Goal: Task Accomplishment & Management: Manage account settings

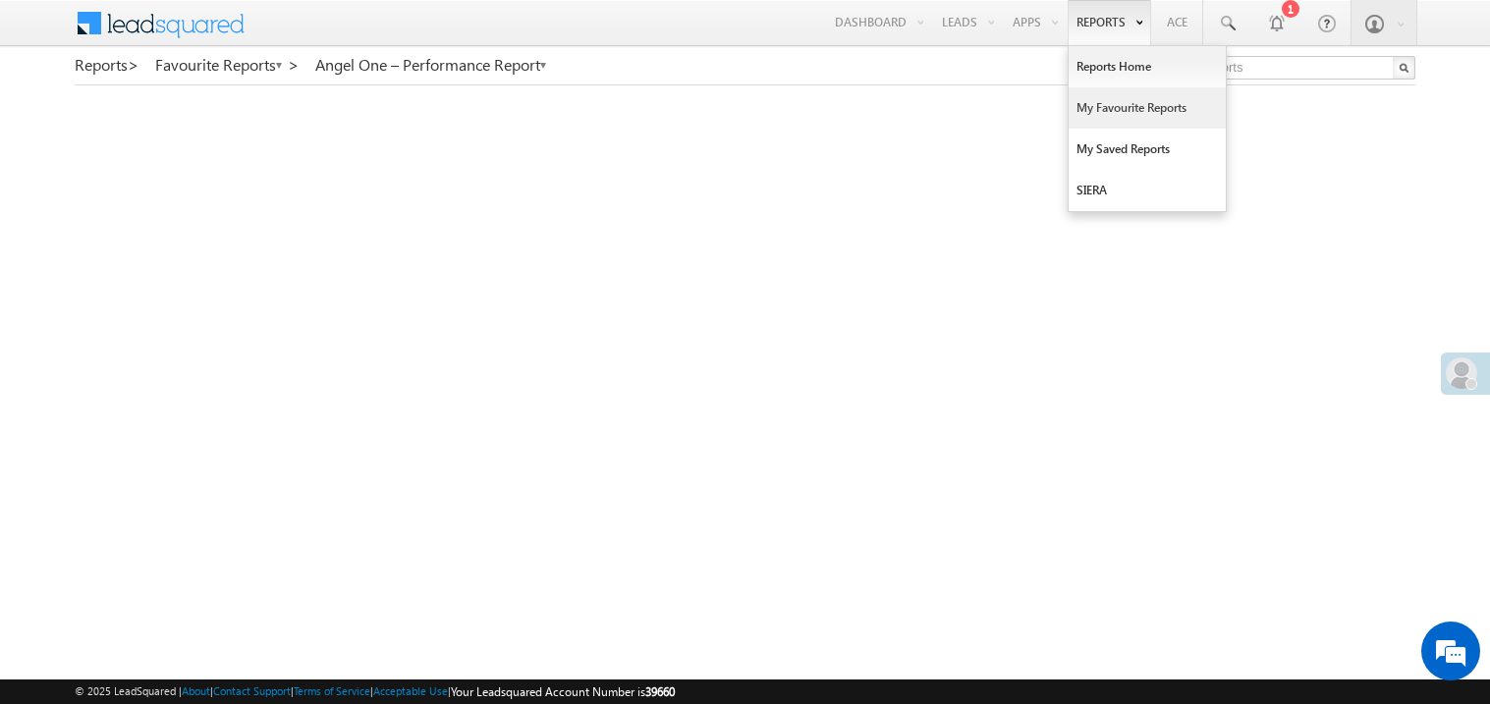
click at [1089, 102] on link "My Favourite Reports" at bounding box center [1147, 107] width 157 height 41
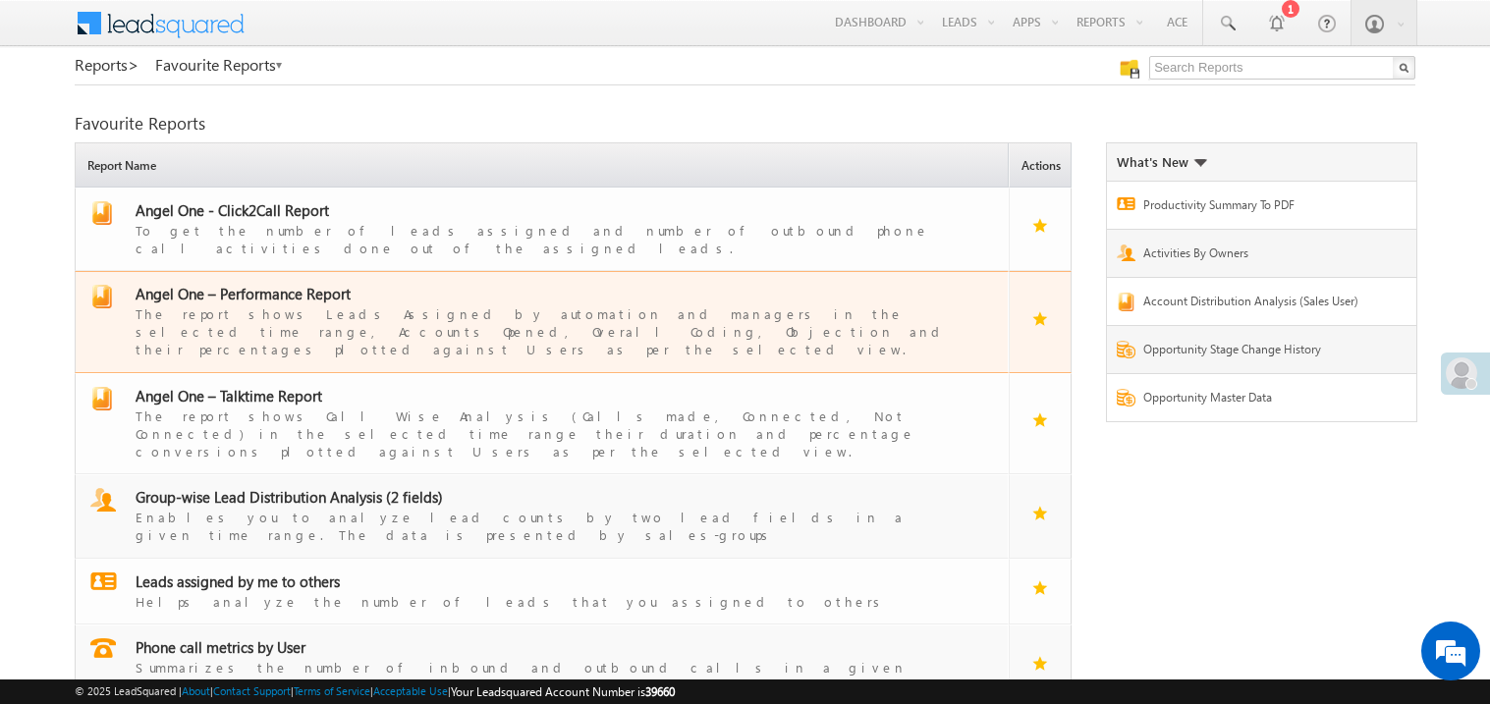
click at [261, 285] on span "Angel One – Performance Report" at bounding box center [243, 294] width 215 height 20
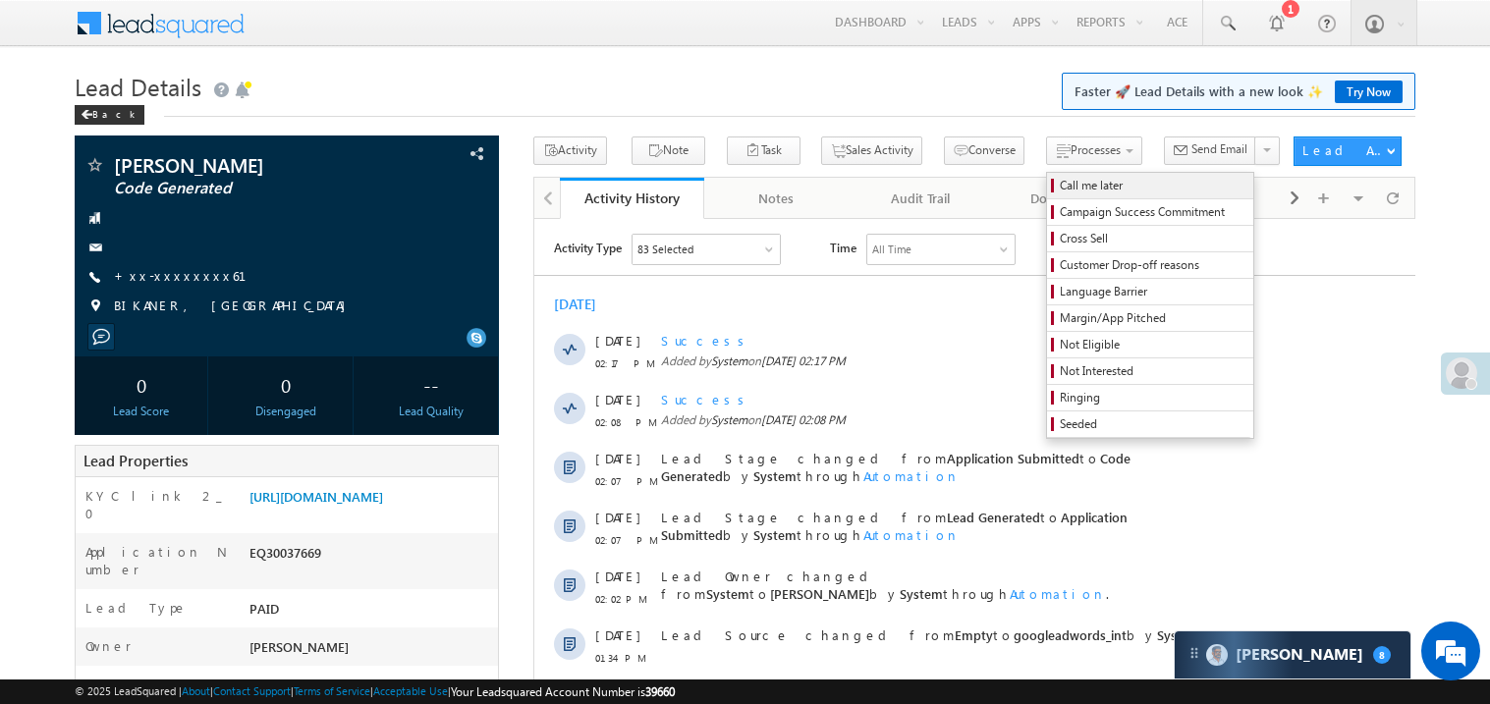
click at [1060, 187] on span "Call me later" at bounding box center [1153, 186] width 187 height 18
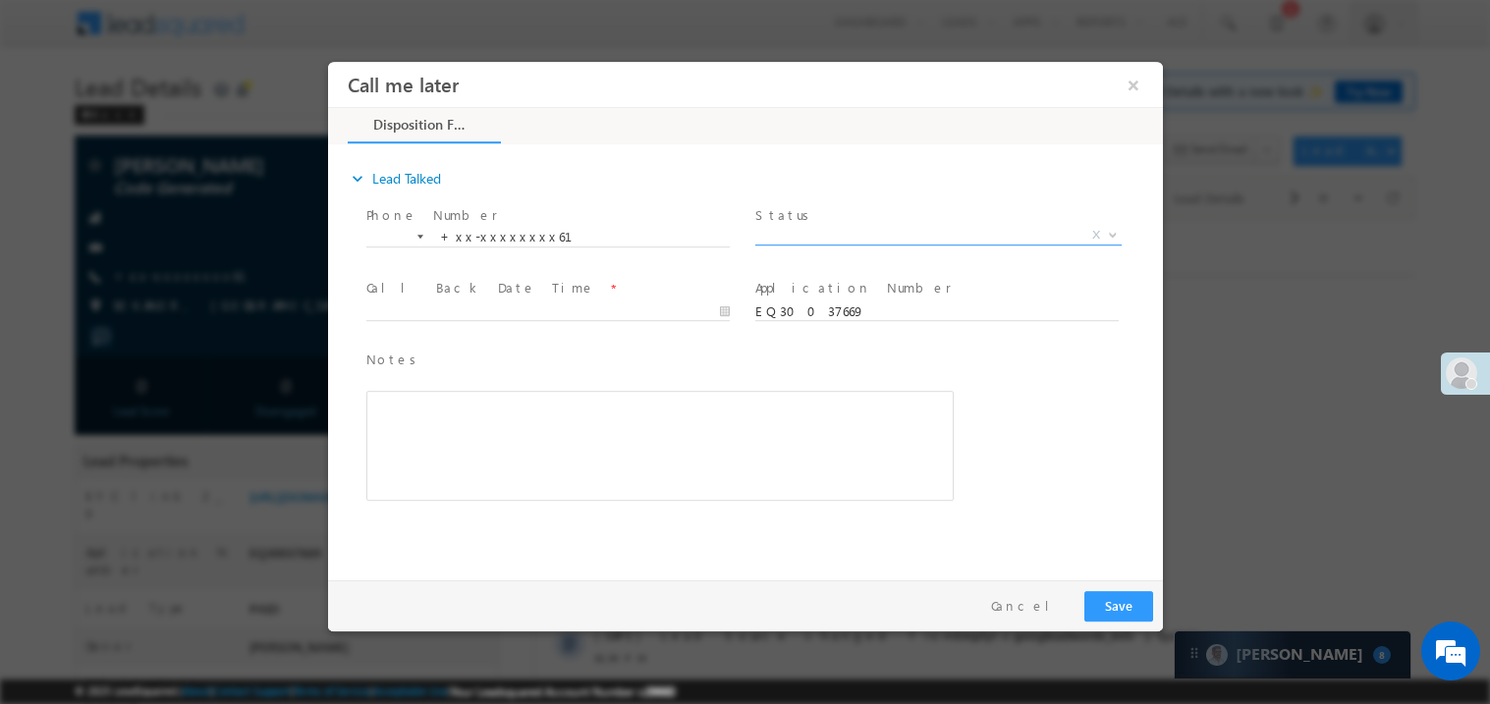
click at [792, 233] on span "X" at bounding box center [937, 235] width 366 height 20
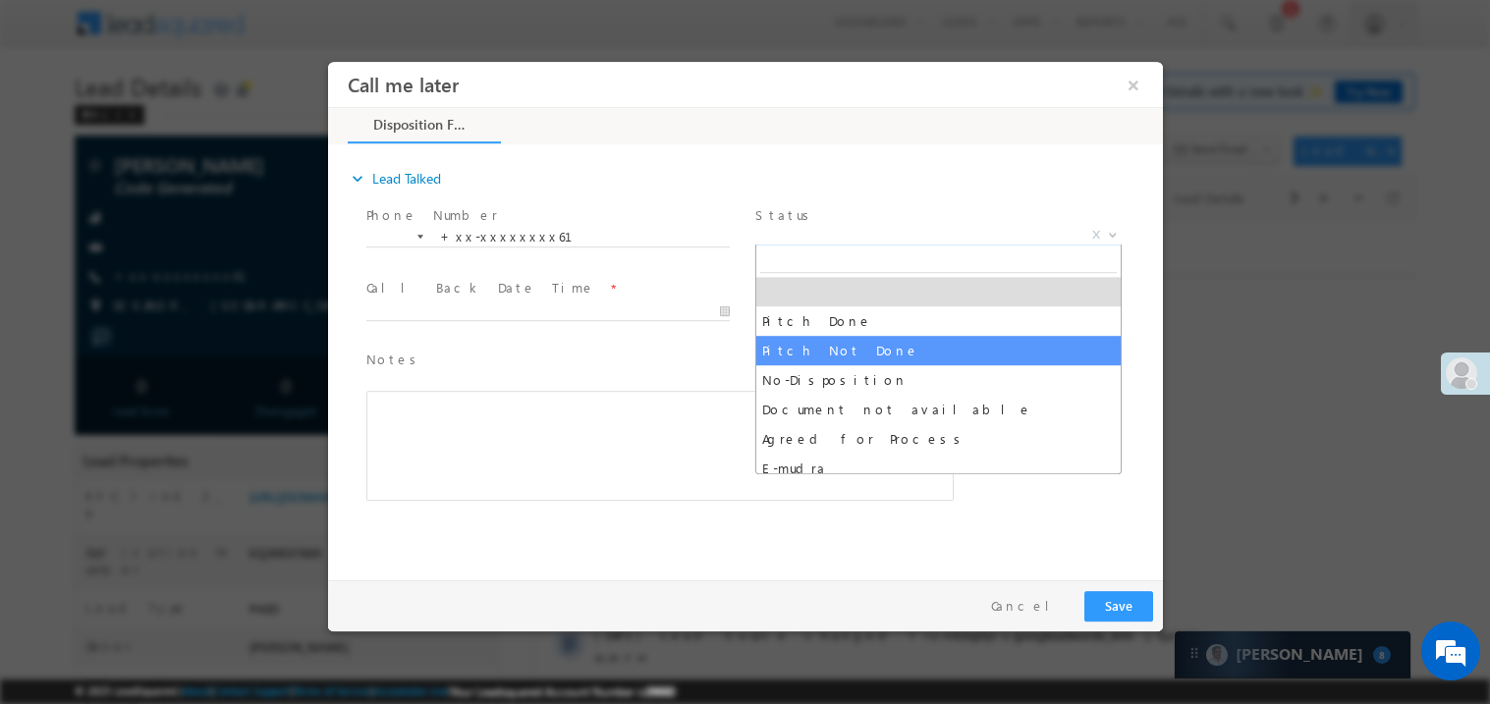
select select "Pitch Not Done"
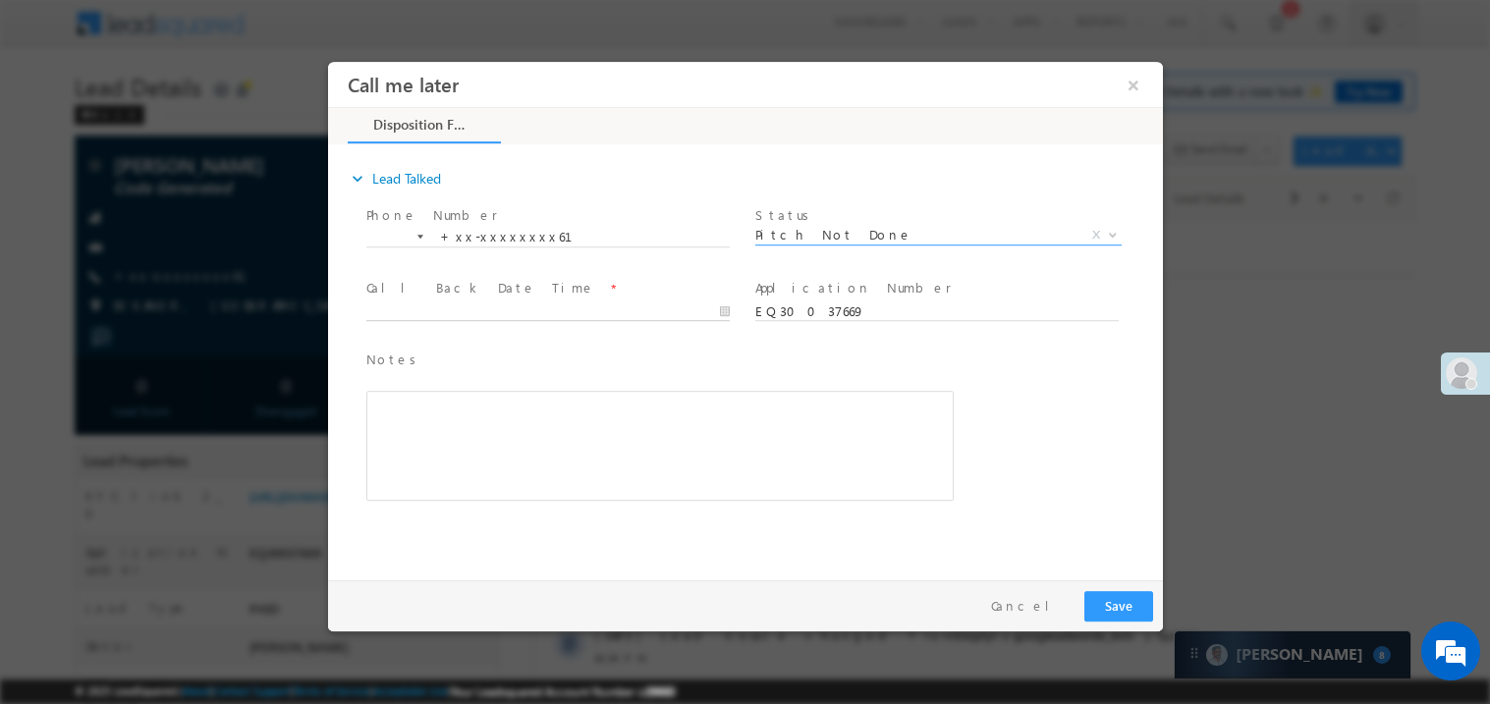
click at [424, 306] on body "Call me later ×" at bounding box center [744, 316] width 835 height 510
type input "[DATE] 2:58 PM"
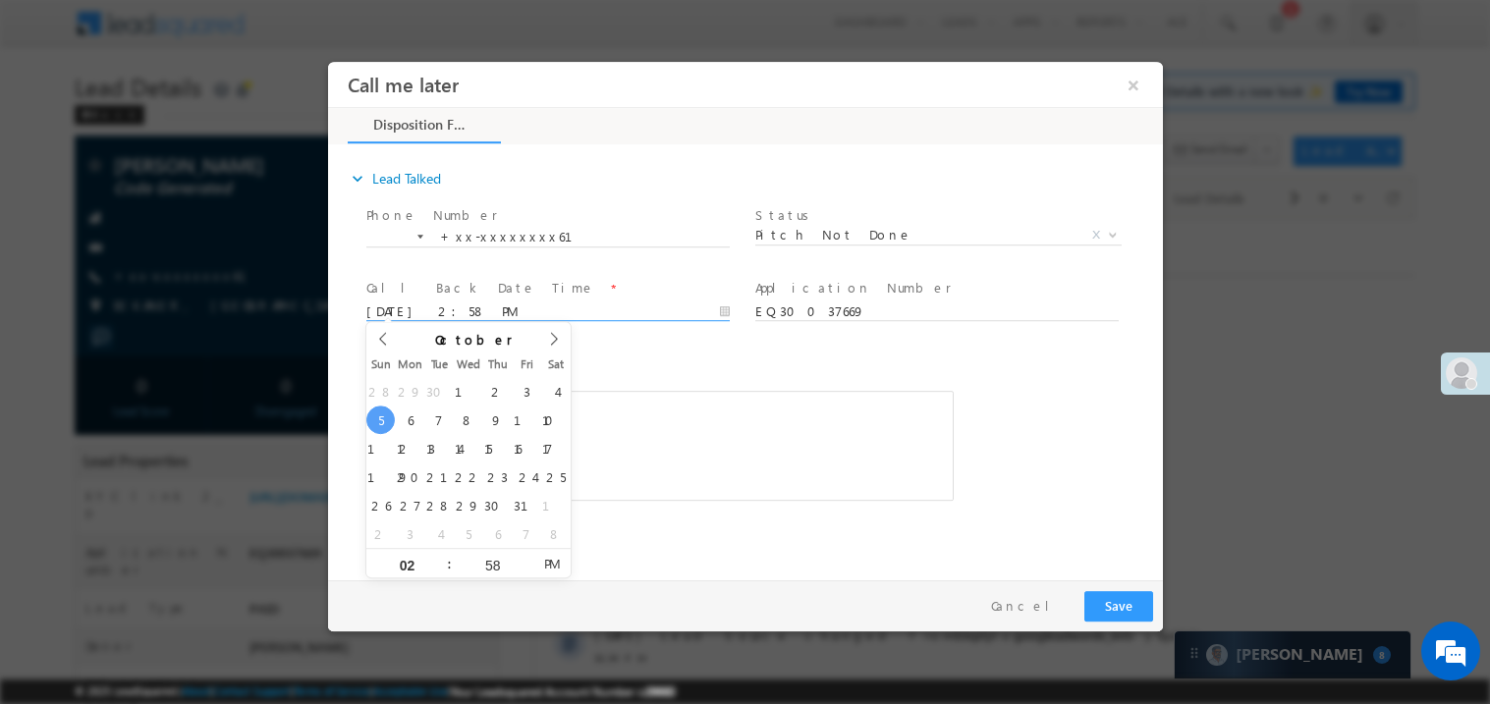
click at [864, 391] on div "Rich Text Editor, 40788eee-0fb2-11ec-a811-0adc8a9d82c2__tab1__section1__Notes__…" at bounding box center [658, 445] width 587 height 110
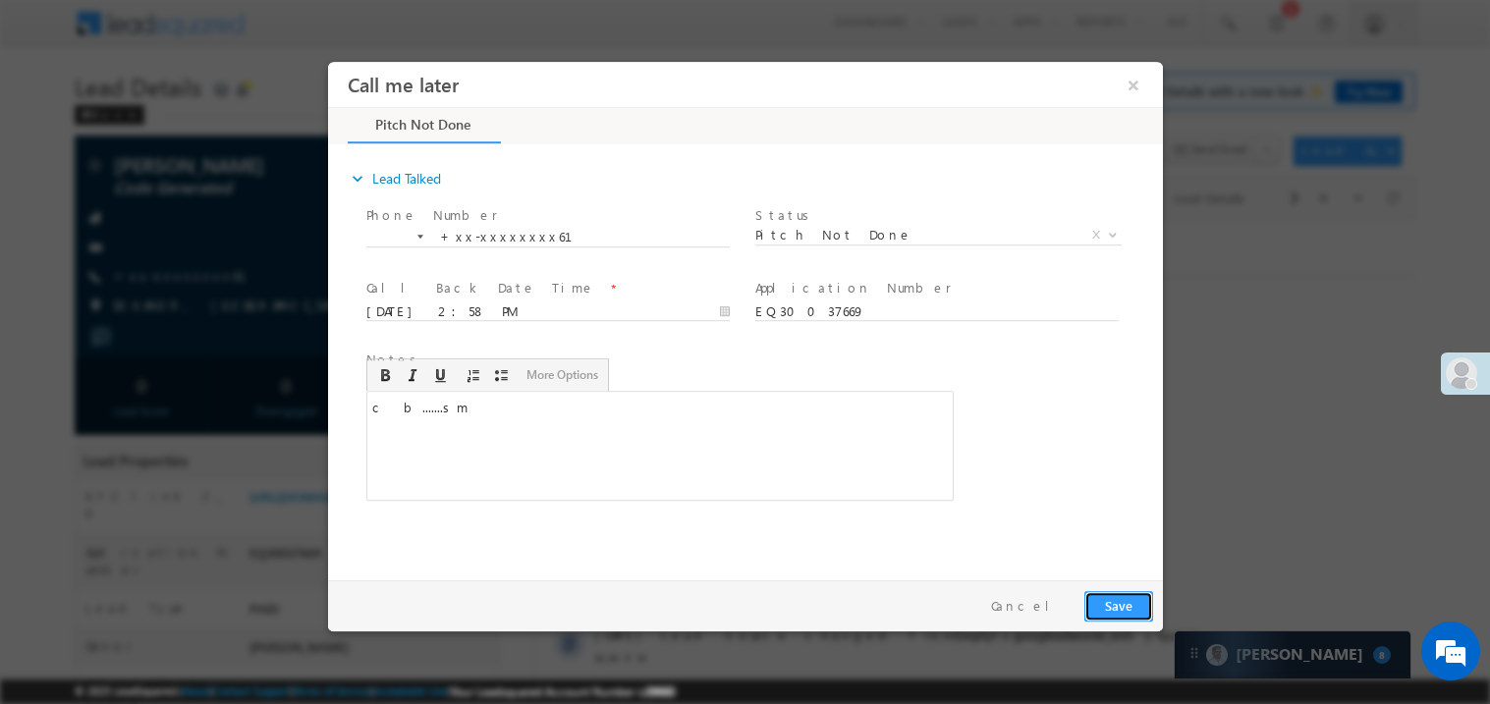
click at [1108, 617] on button "Save" at bounding box center [1118, 605] width 69 height 30
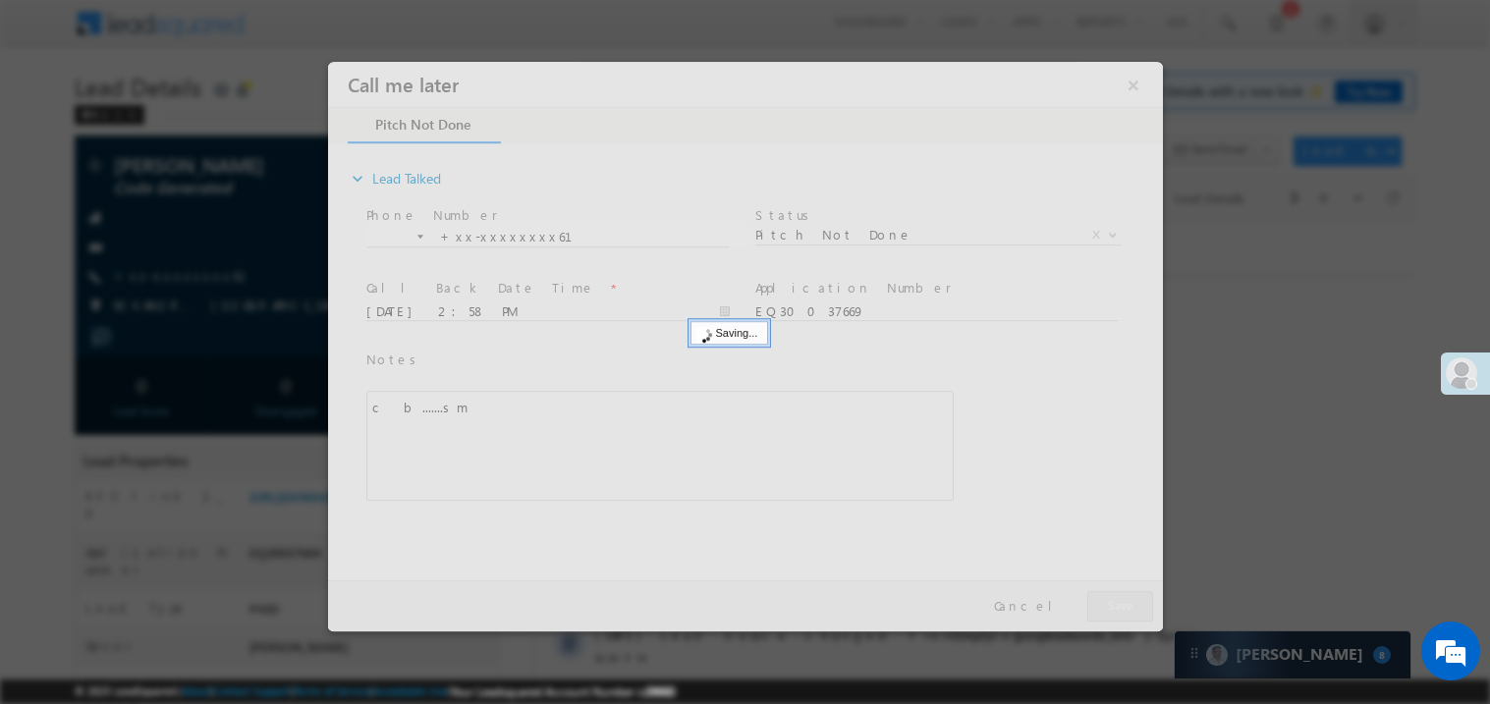
click at [1108, 617] on div at bounding box center [744, 346] width 835 height 570
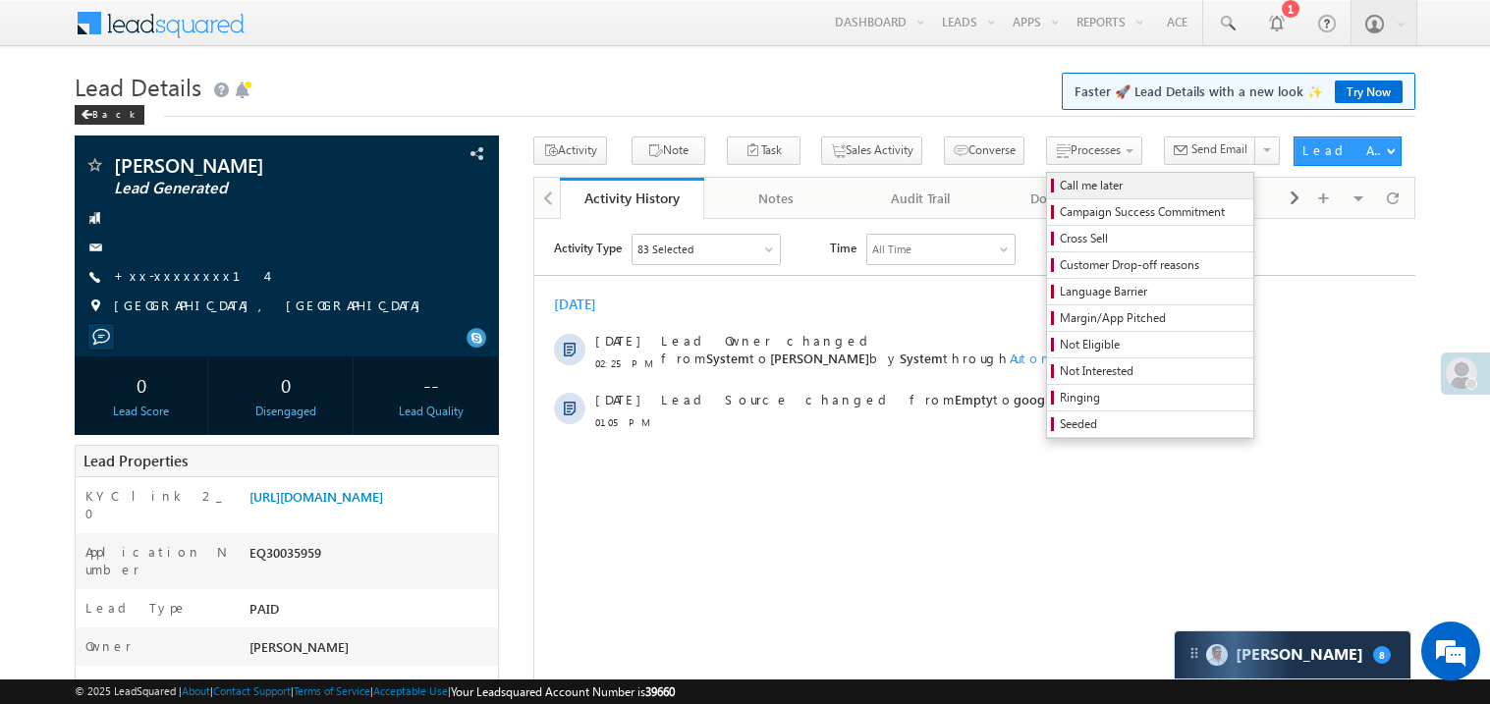
click at [1060, 183] on span "Call me later" at bounding box center [1153, 186] width 187 height 18
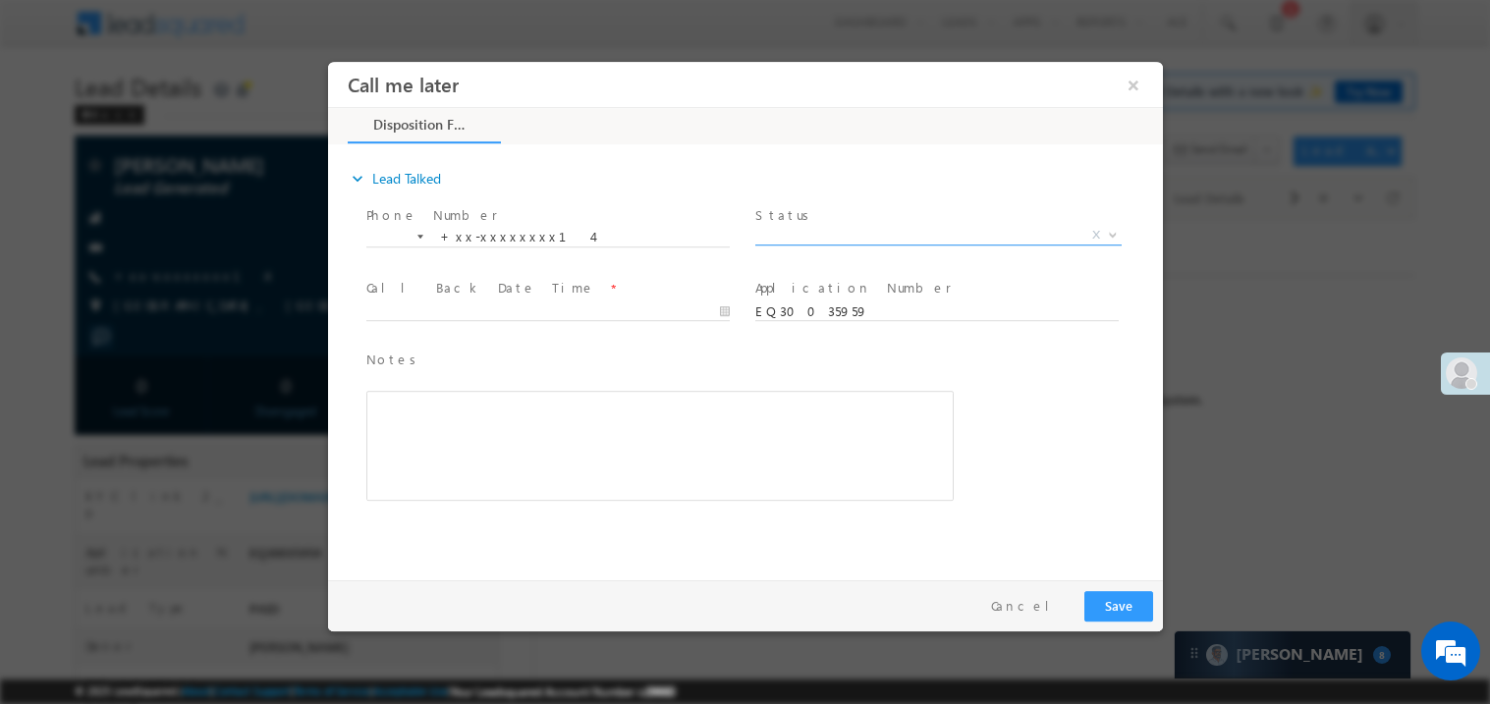
click at [797, 240] on span "X" at bounding box center [937, 235] width 366 height 20
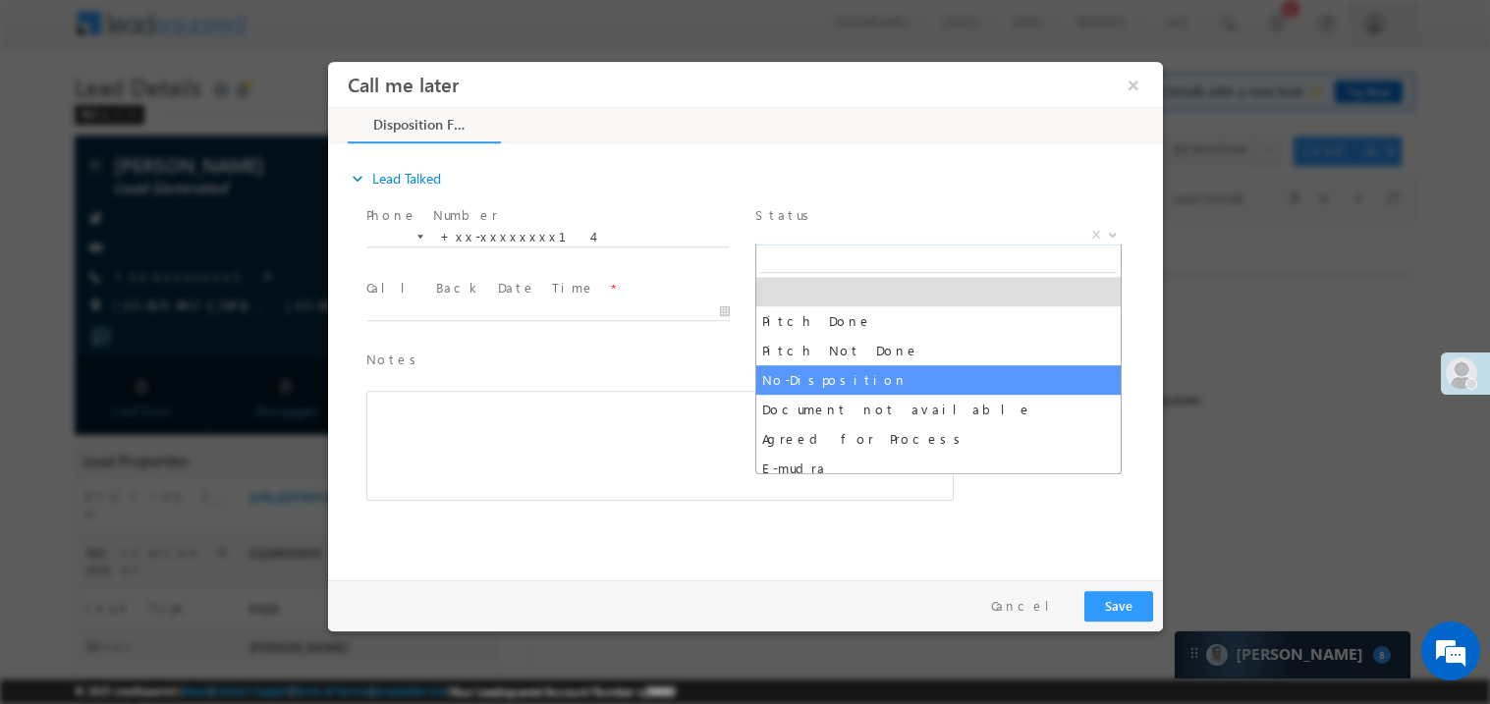
select select "Pitch Not Done"
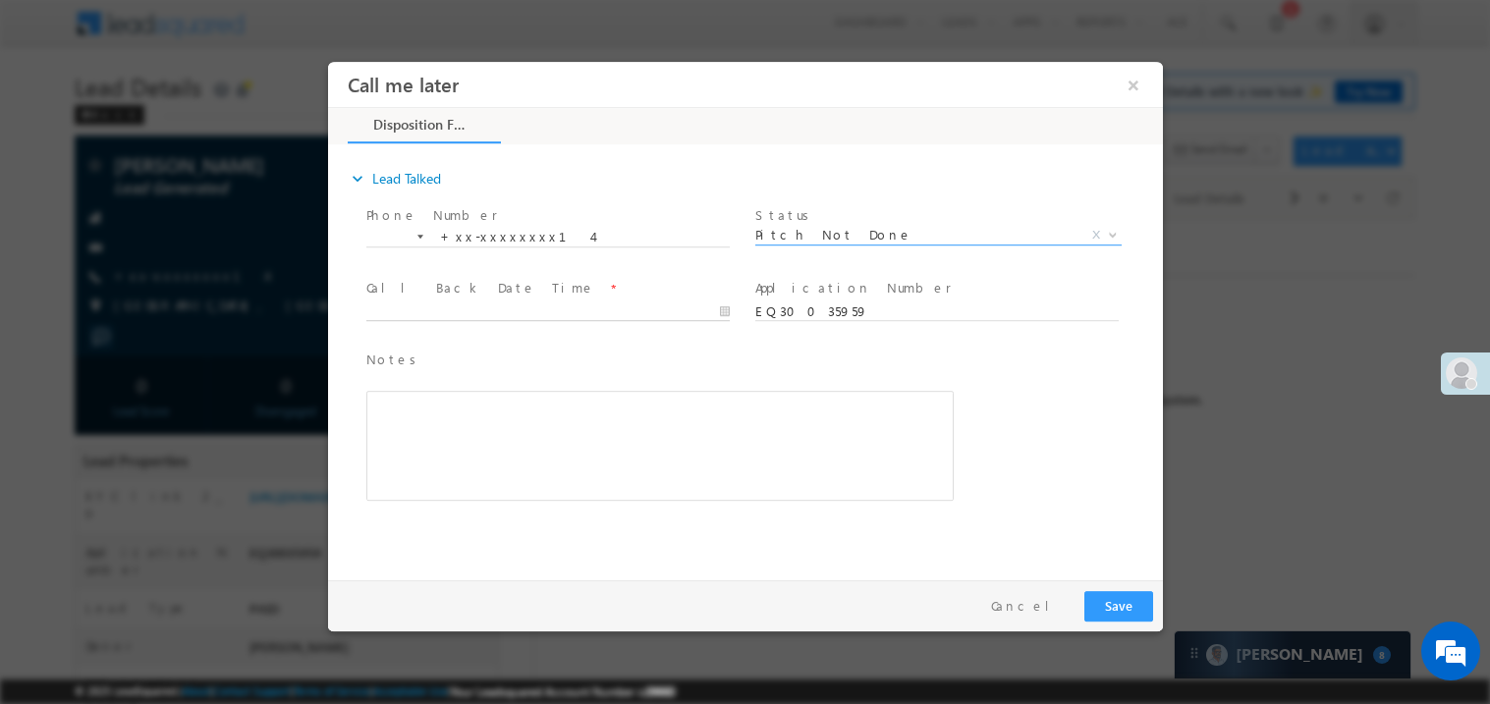
click at [433, 303] on body "Call me later ×" at bounding box center [744, 316] width 835 height 510
type input "[DATE] 2:58 PM"
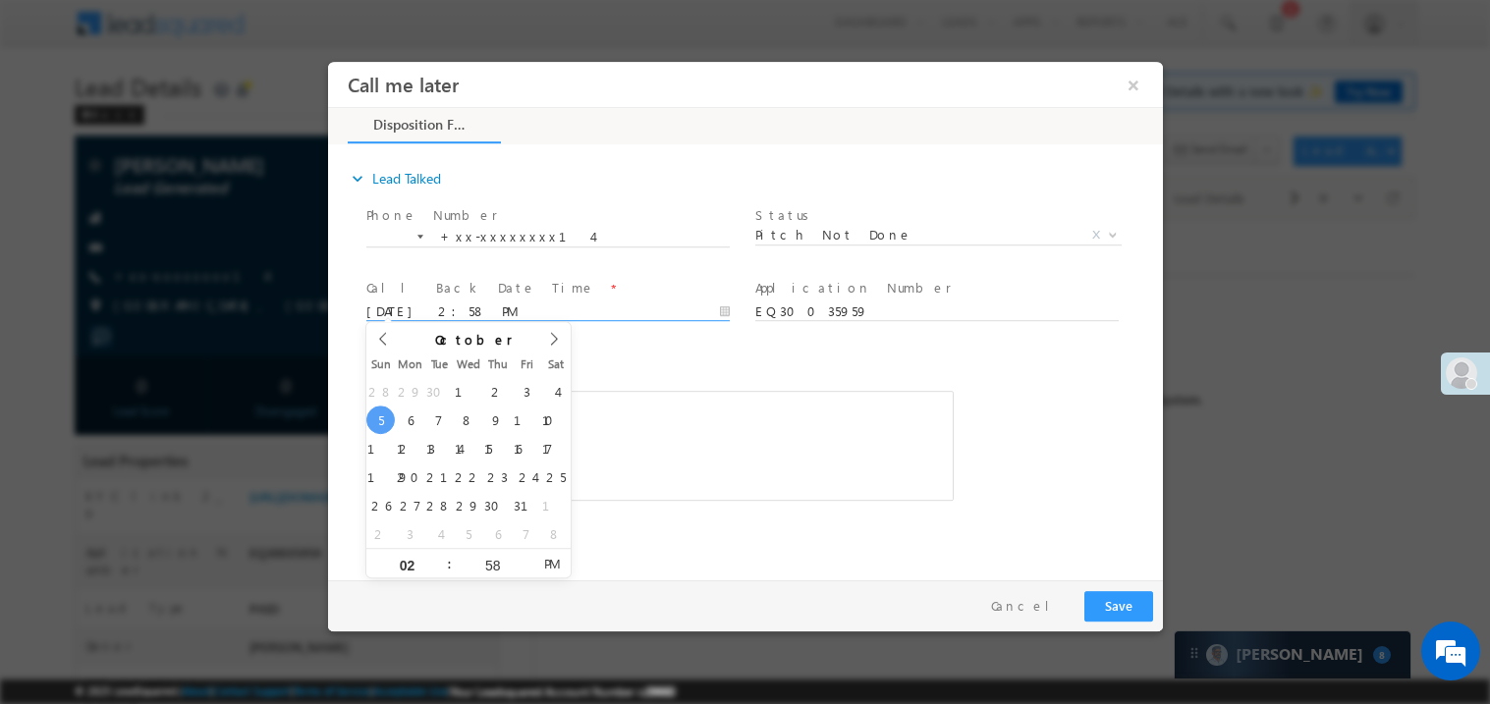
click at [835, 490] on div "Rich Text Editor, 40788eee-0fb2-11ec-a811-0adc8a9d82c2__tab1__section1__Notes__…" at bounding box center [658, 445] width 587 height 110
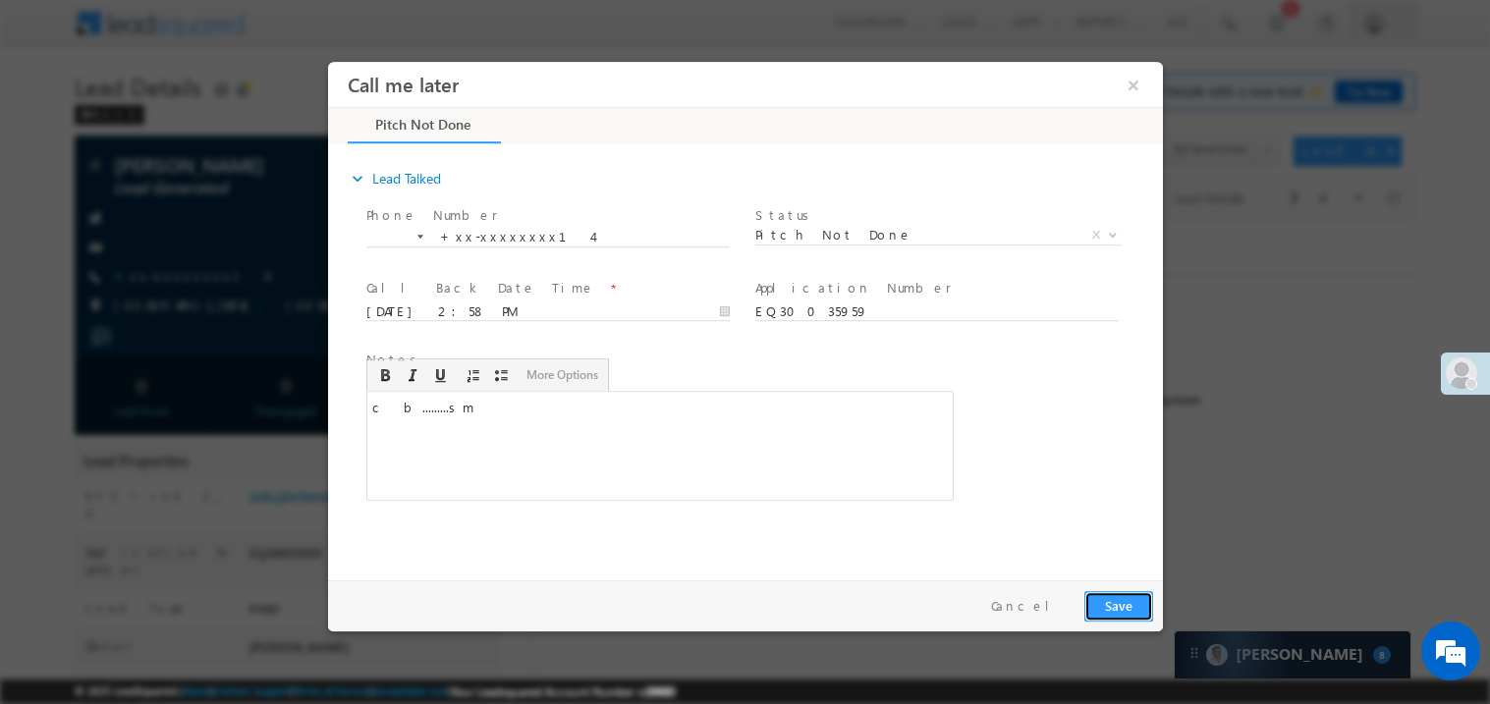
click at [1141, 611] on button "Save" at bounding box center [1118, 605] width 69 height 30
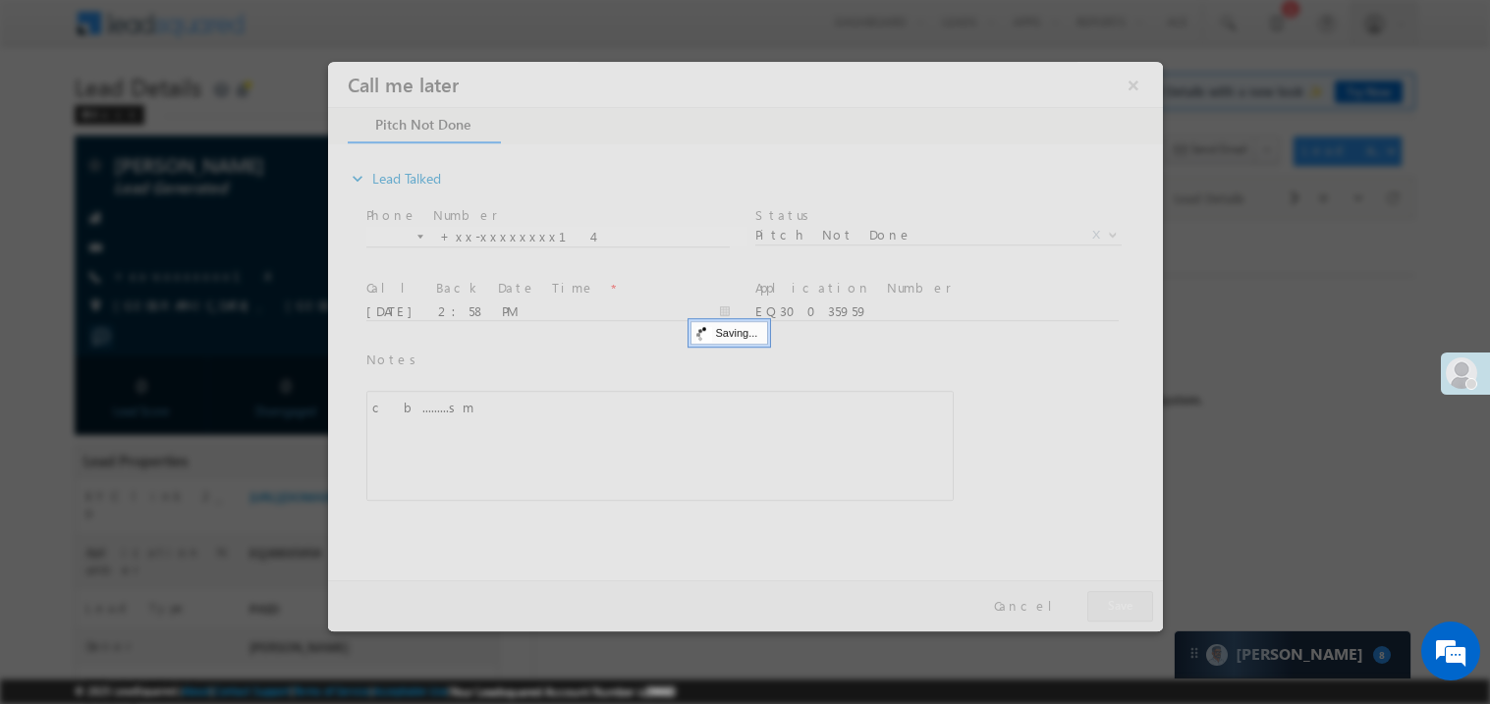
click at [1141, 611] on div at bounding box center [744, 346] width 835 height 570
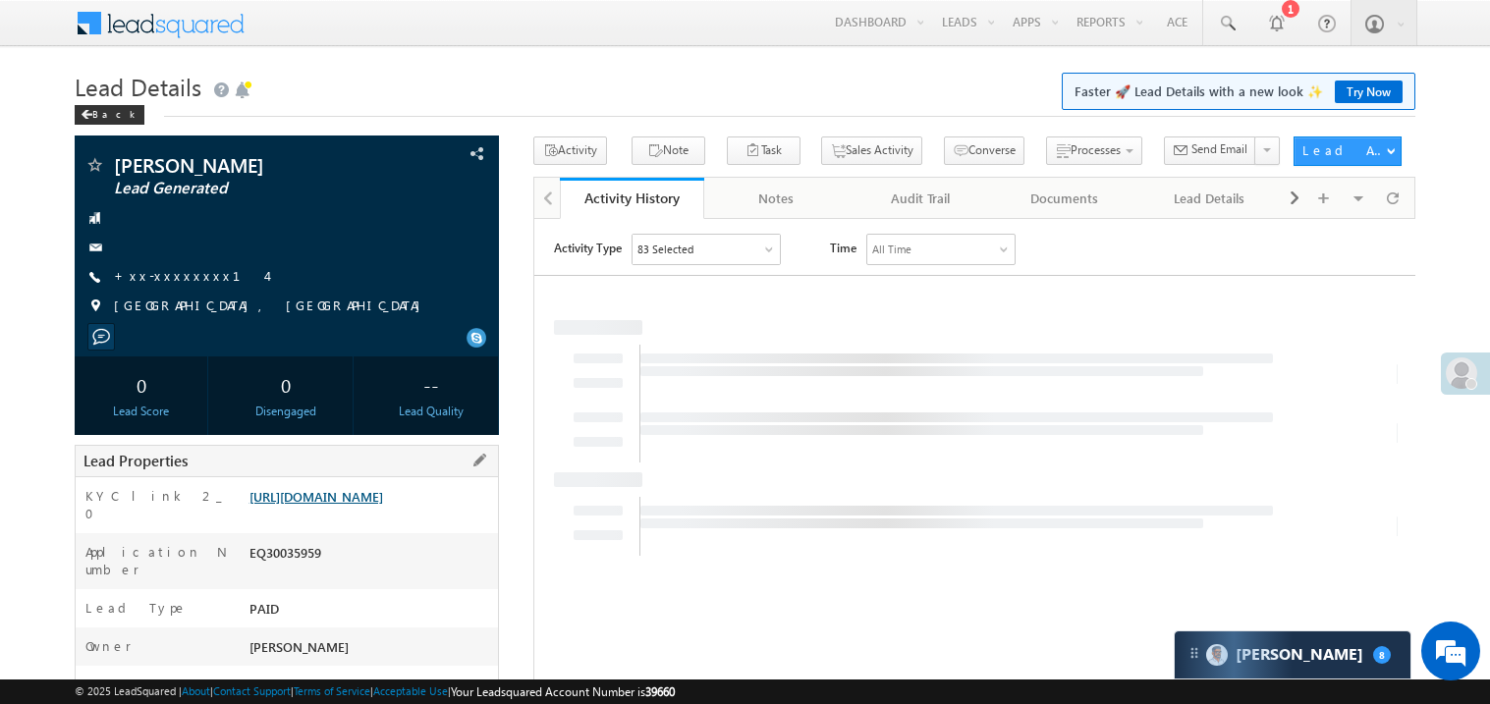
click at [365, 505] on link "https://angelbroking1-pk3em7sa.customui-test.leadsquared.com?leadId=233e709b-a1…" at bounding box center [317, 496] width 134 height 17
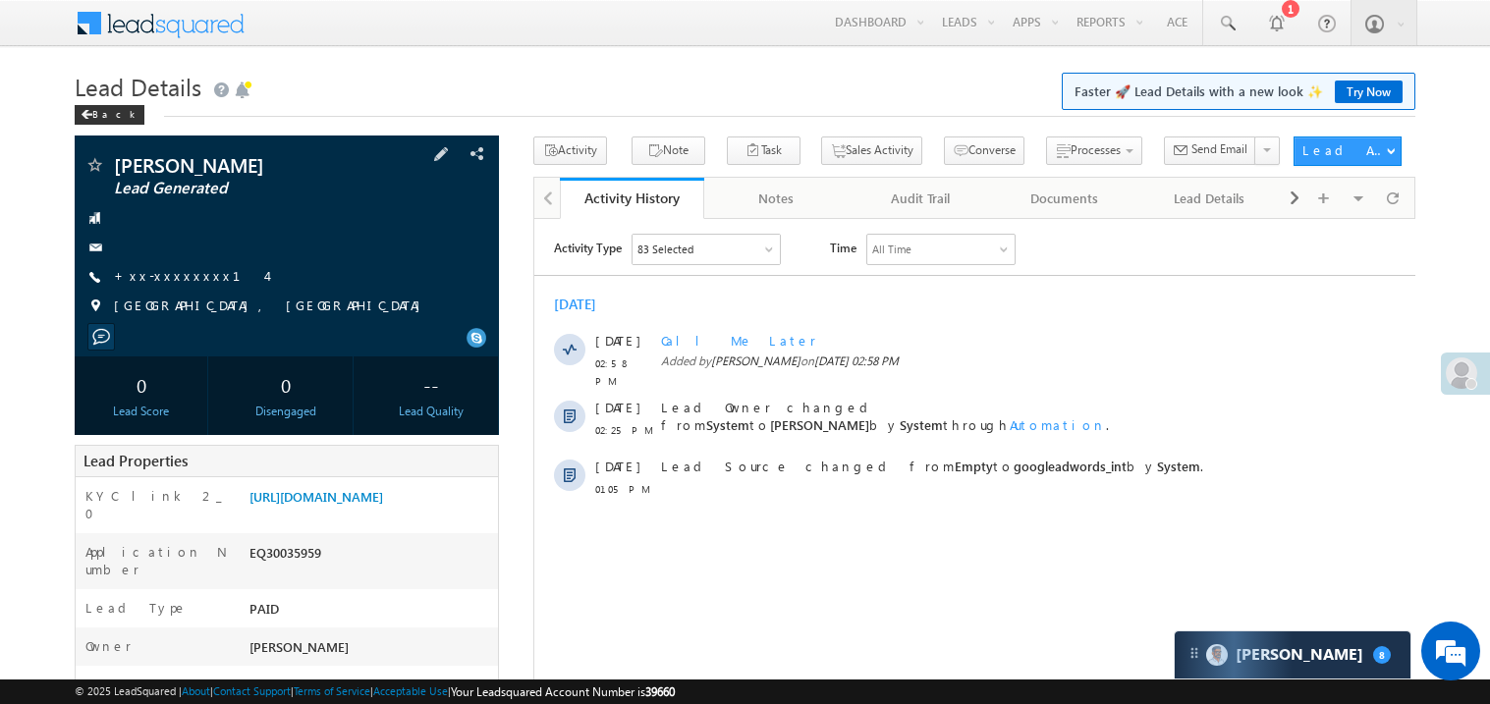
scroll to position [1, 0]
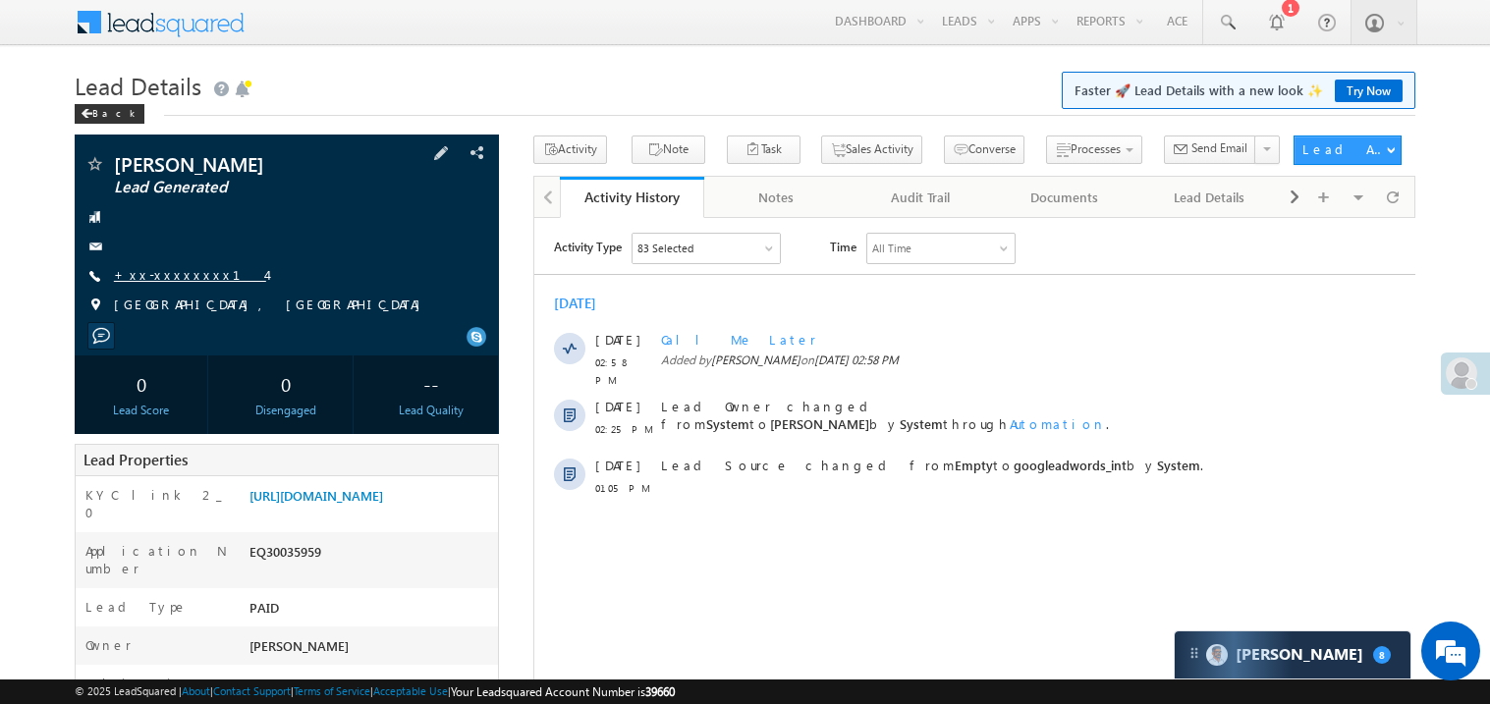
click at [188, 275] on link "+xx-xxxxxxxx14" at bounding box center [190, 274] width 152 height 17
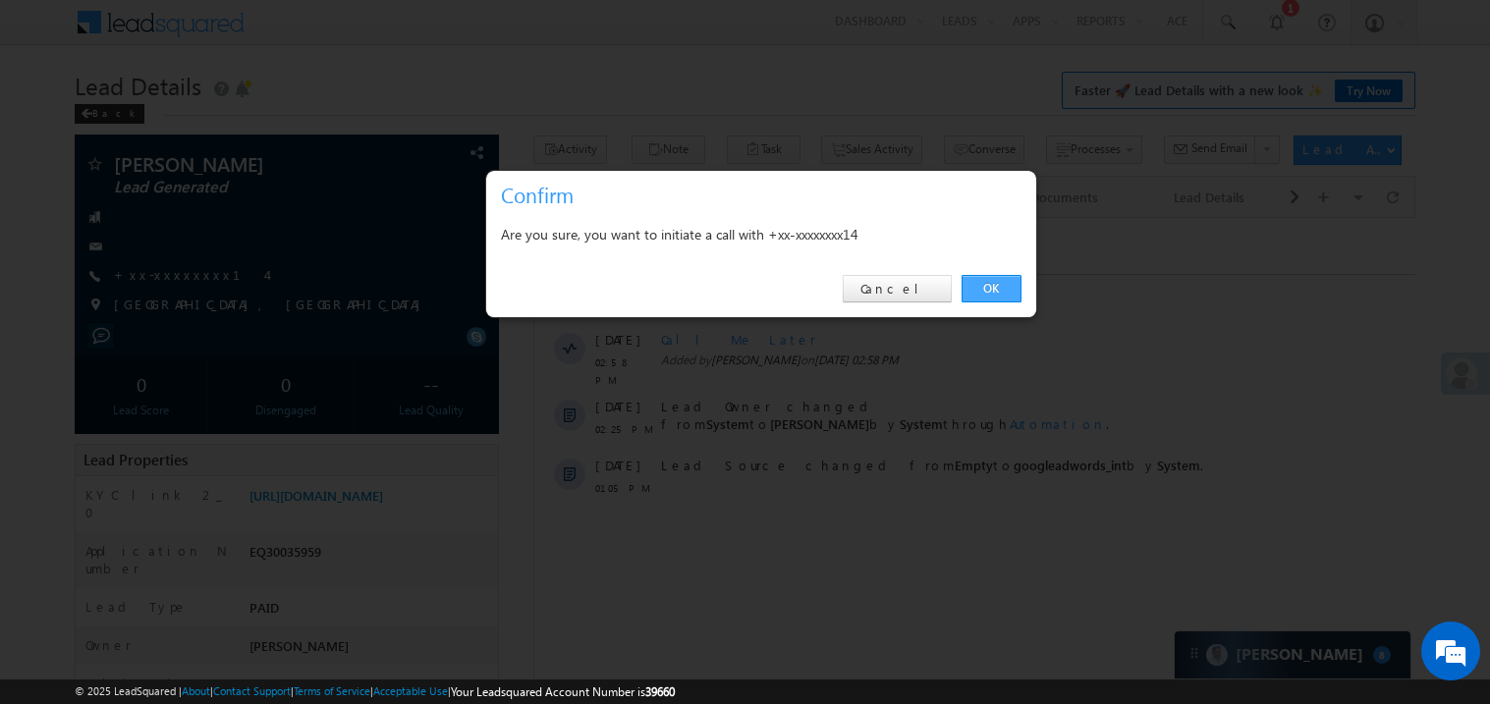
click at [988, 288] on link "OK" at bounding box center [992, 289] width 60 height 28
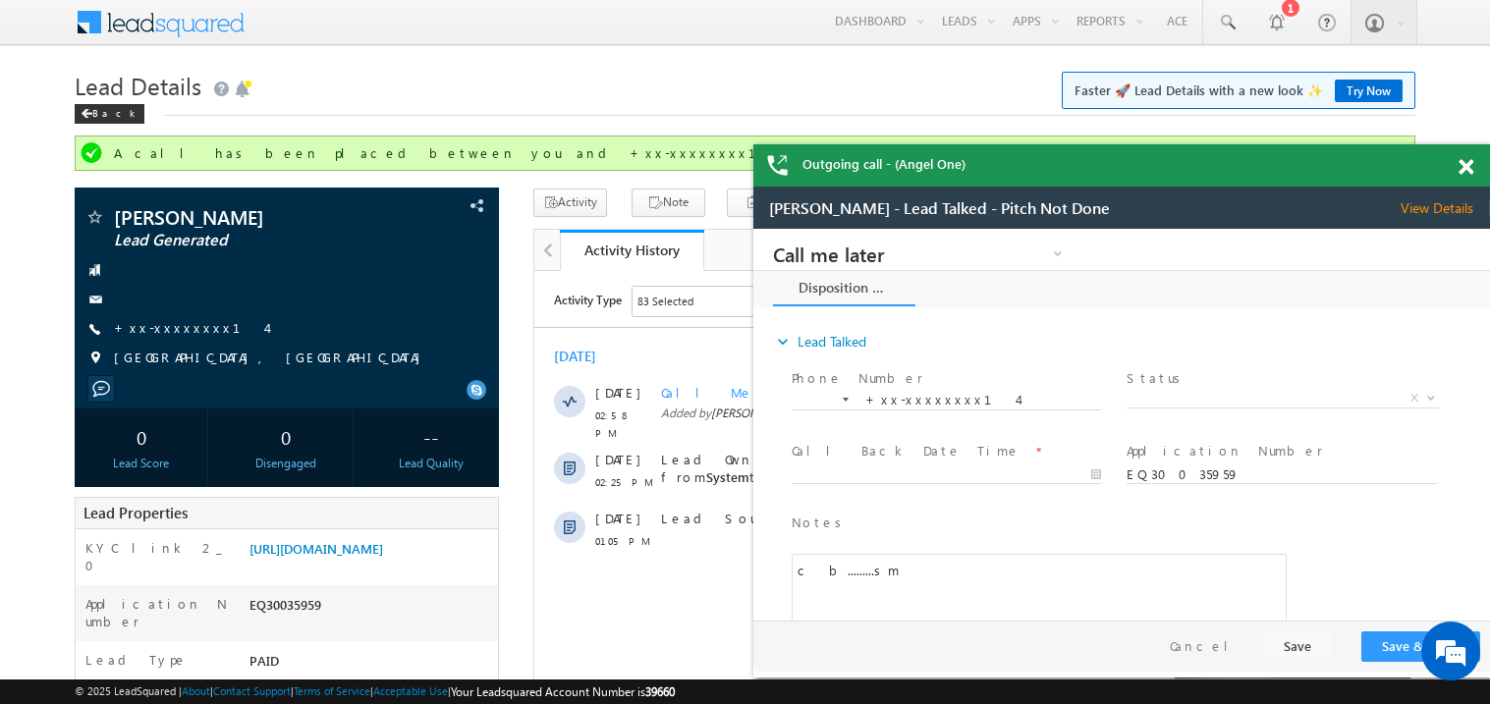
scroll to position [0, 0]
click at [1467, 172] on span at bounding box center [1466, 167] width 15 height 17
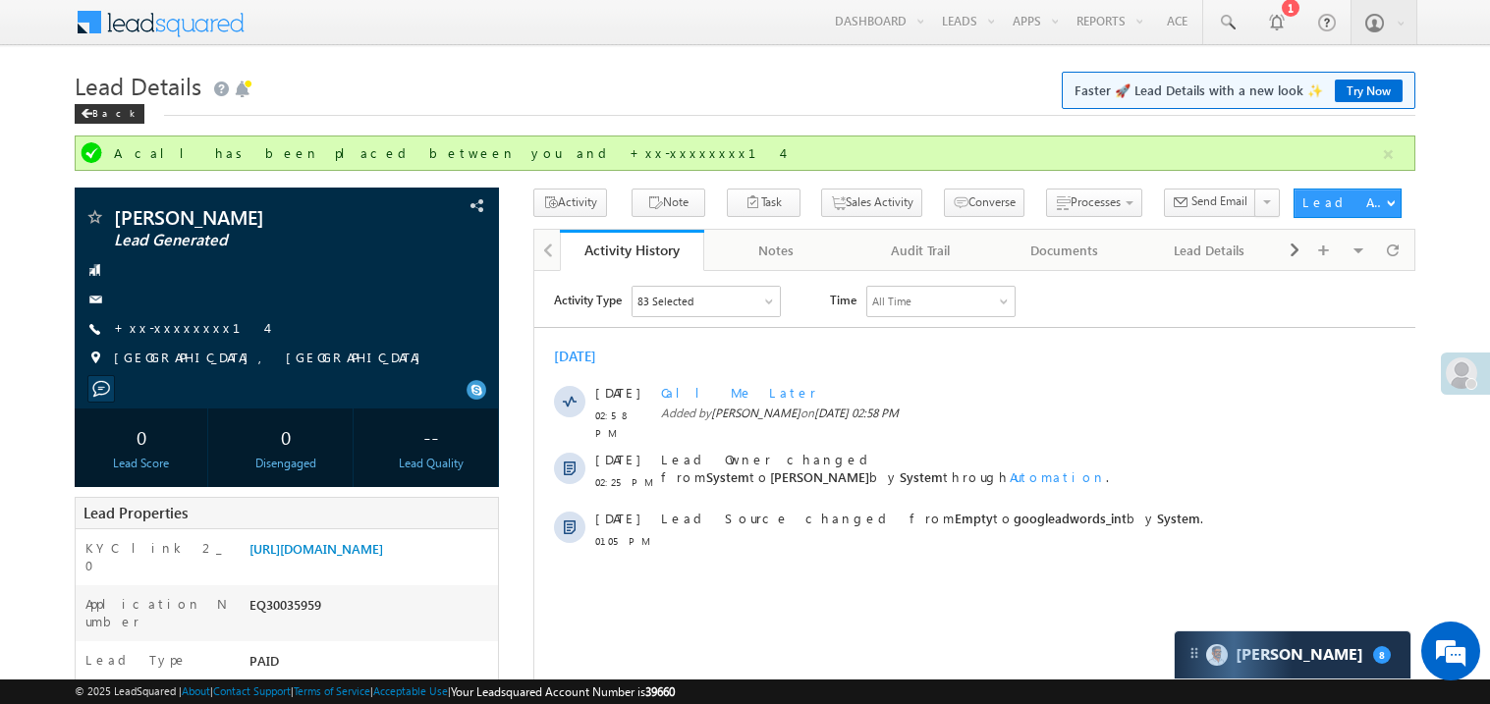
click at [1363, 86] on link "Try Now" at bounding box center [1369, 91] width 68 height 23
